Goal: Information Seeking & Learning: Learn about a topic

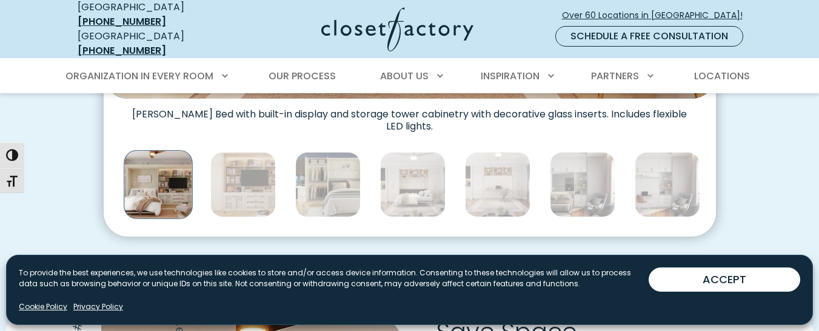
scroll to position [718, 0]
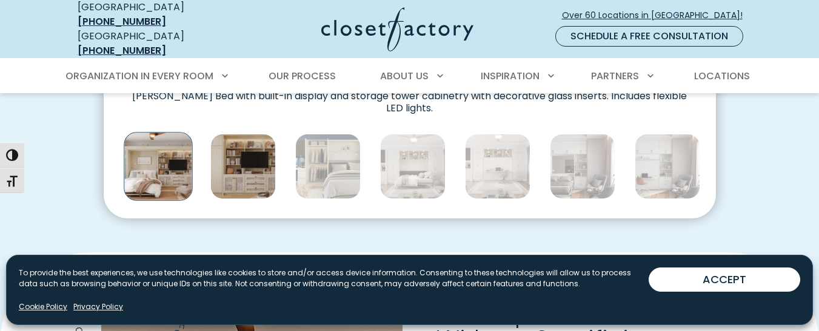
click at [237, 145] on img "Thumbnail Gallery" at bounding box center [242, 166] width 65 height 65
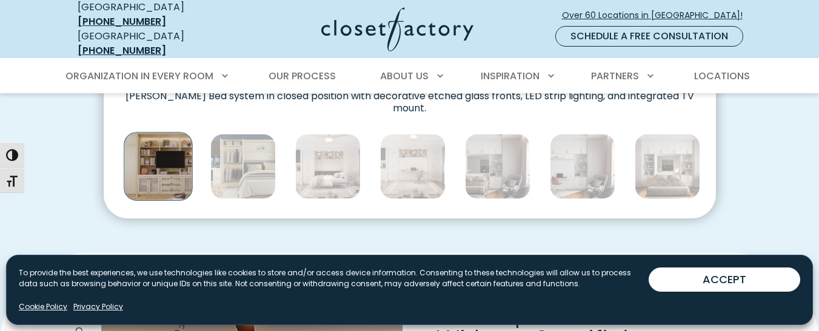
click at [237, 145] on img "Thumbnail Gallery" at bounding box center [242, 166] width 65 height 65
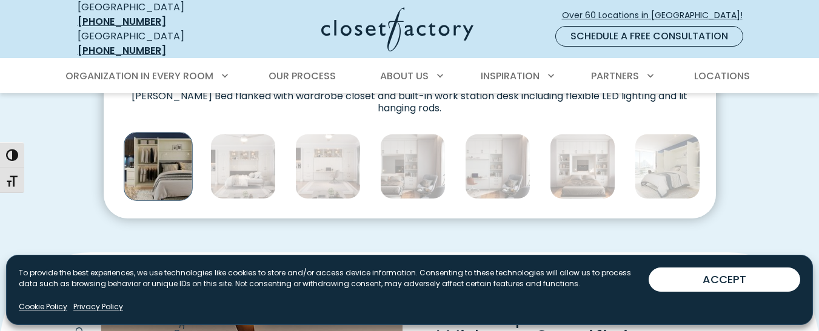
click at [237, 145] on img "Thumbnail Gallery" at bounding box center [242, 166] width 65 height 65
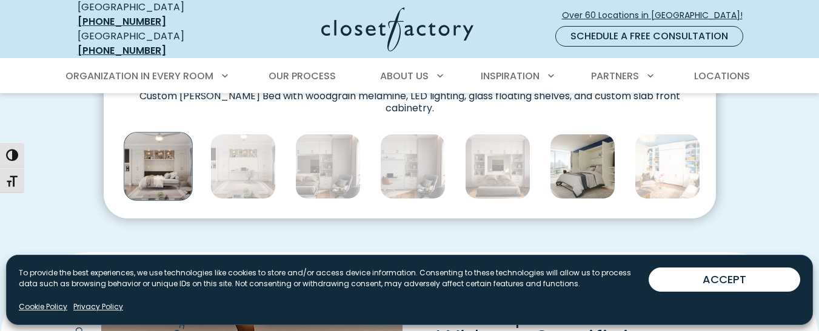
click at [591, 153] on img "Thumbnail Gallery" at bounding box center [582, 166] width 65 height 65
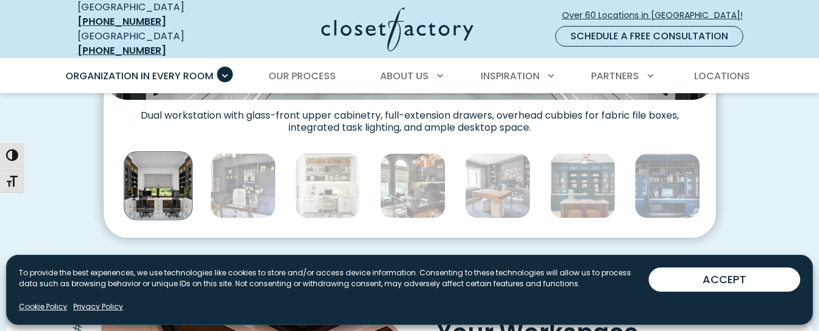
scroll to position [700, 0]
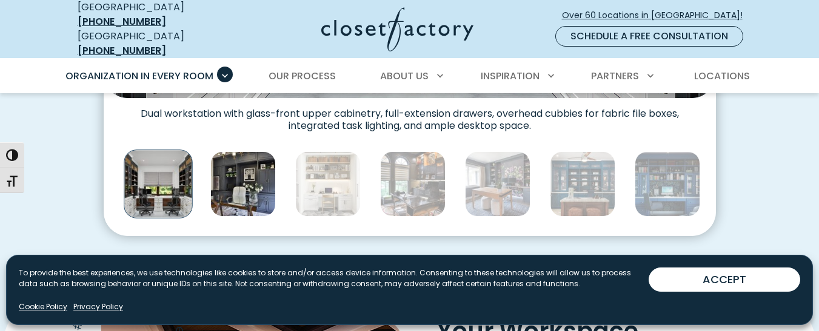
click at [234, 184] on img "Thumbnail Gallery" at bounding box center [242, 183] width 65 height 65
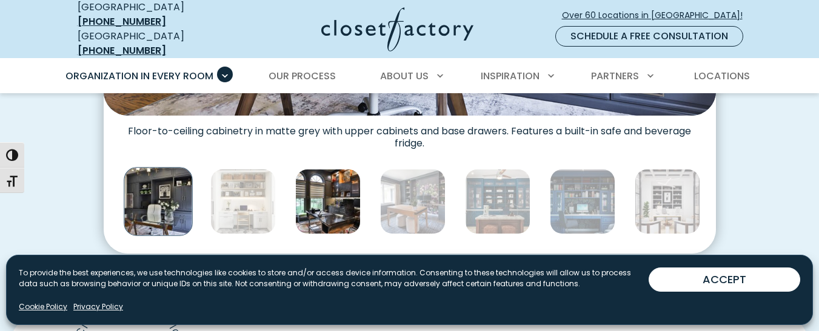
scroll to position [701, 0]
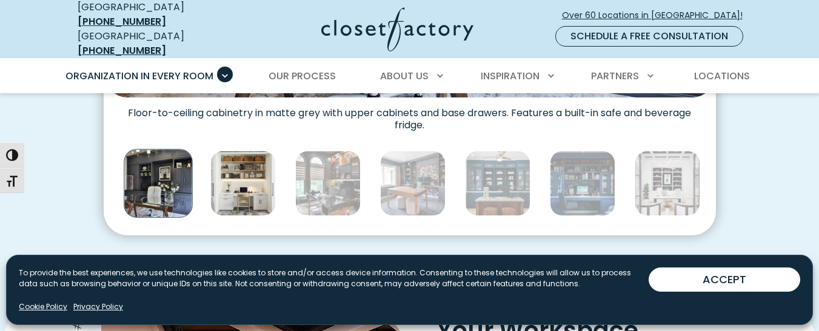
click at [247, 170] on img "Thumbnail Gallery" at bounding box center [242, 183] width 65 height 65
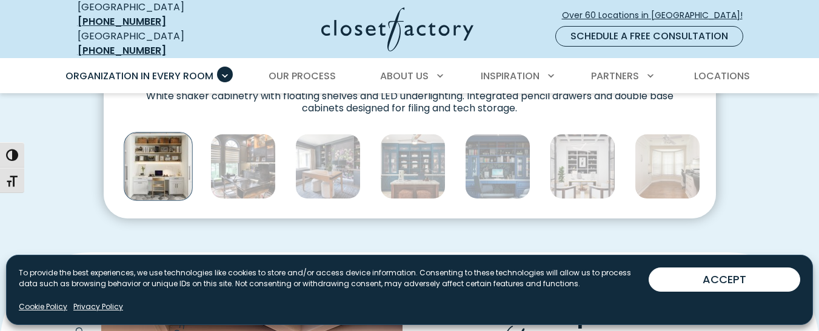
scroll to position [717, 0]
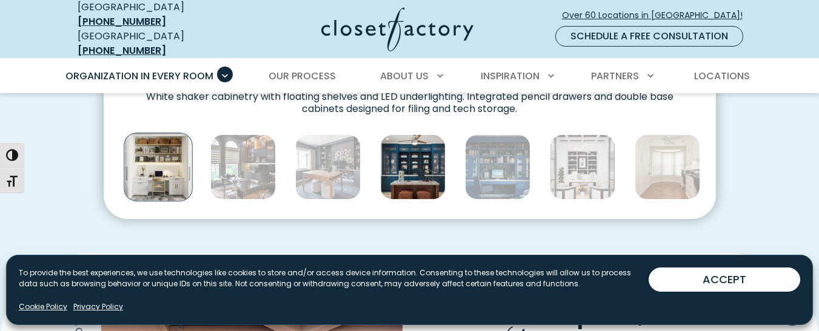
click at [401, 160] on img "Thumbnail Gallery" at bounding box center [412, 167] width 65 height 65
